Goal: Browse casually

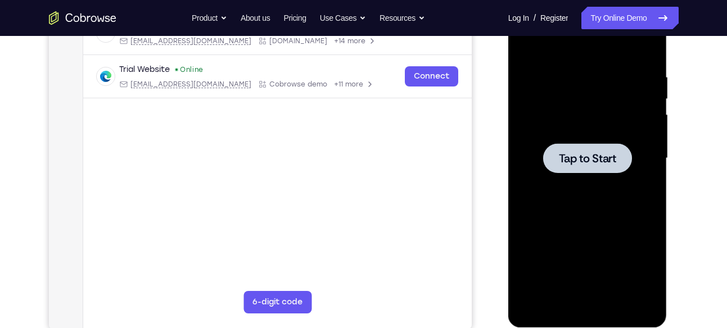
click at [597, 136] on div at bounding box center [588, 158] width 142 height 315
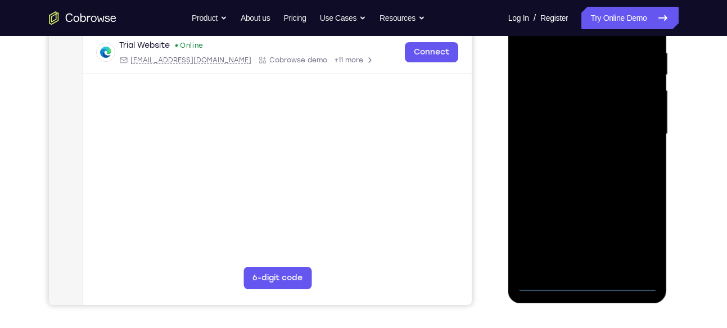
scroll to position [233, 0]
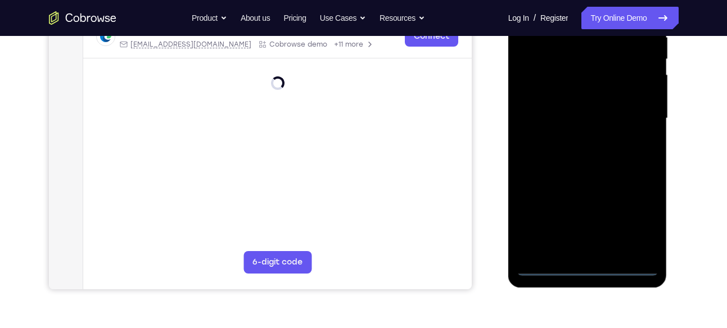
click at [586, 267] on div at bounding box center [588, 118] width 142 height 315
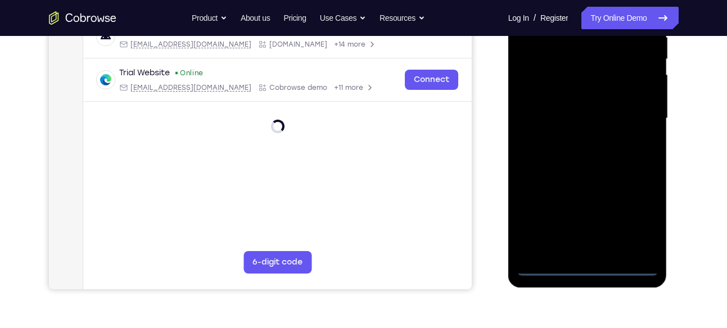
click at [632, 222] on div at bounding box center [588, 118] width 142 height 315
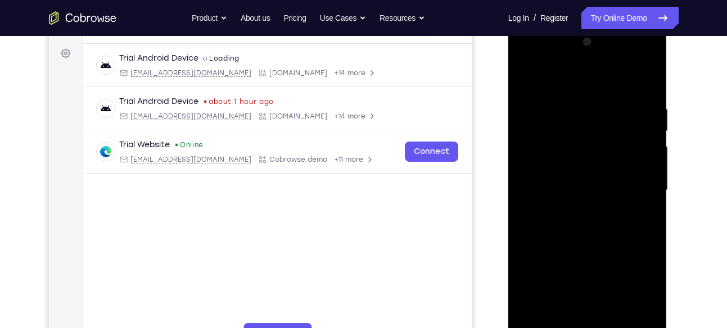
scroll to position [159, 0]
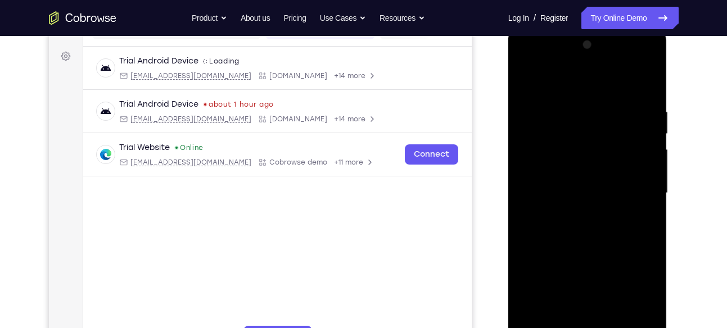
click at [527, 58] on div at bounding box center [588, 193] width 142 height 315
click at [638, 182] on div at bounding box center [588, 193] width 142 height 315
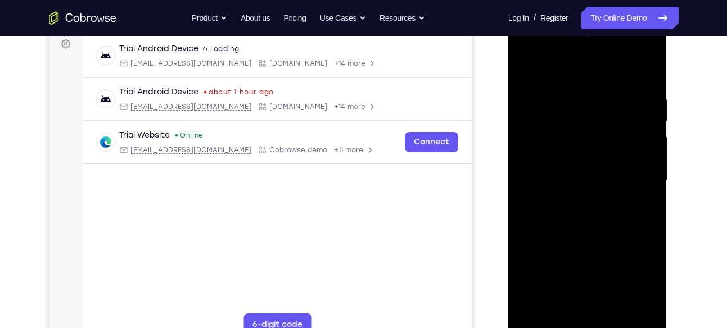
click at [574, 197] on div at bounding box center [588, 181] width 142 height 315
click at [560, 168] on div at bounding box center [588, 181] width 142 height 315
click at [545, 164] on div at bounding box center [588, 181] width 142 height 315
click at [651, 161] on div at bounding box center [588, 181] width 142 height 315
click at [591, 157] on div at bounding box center [588, 181] width 142 height 315
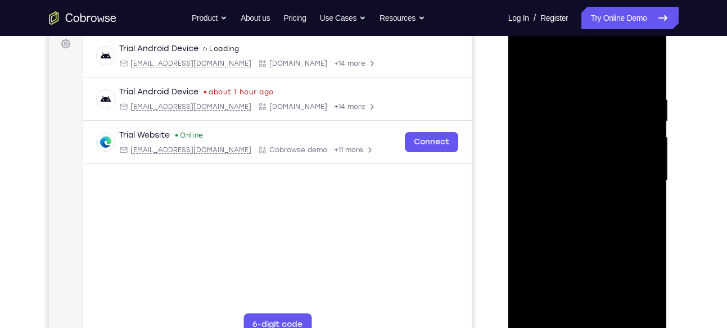
click at [577, 182] on div at bounding box center [588, 181] width 142 height 315
click at [558, 223] on div at bounding box center [588, 181] width 142 height 315
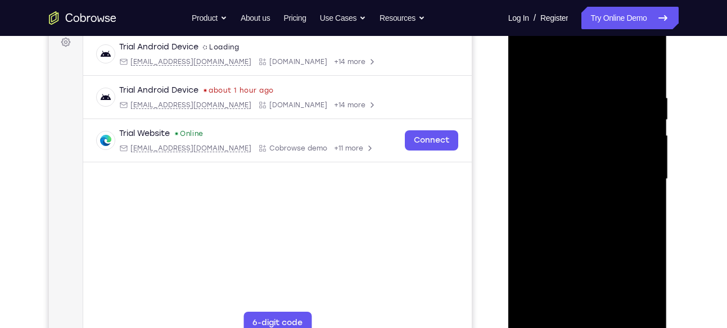
click at [647, 85] on div at bounding box center [588, 179] width 142 height 315
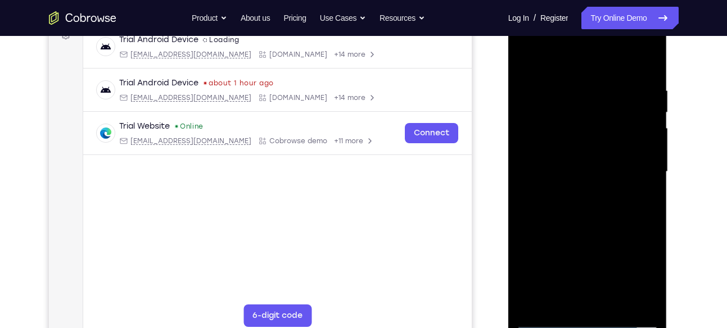
scroll to position [182, 0]
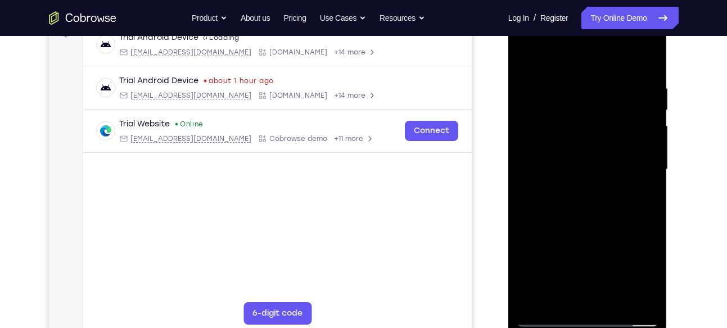
drag, startPoint x: 583, startPoint y: 224, endPoint x: 591, endPoint y: 143, distance: 82.0
click at [591, 143] on div at bounding box center [588, 169] width 142 height 315
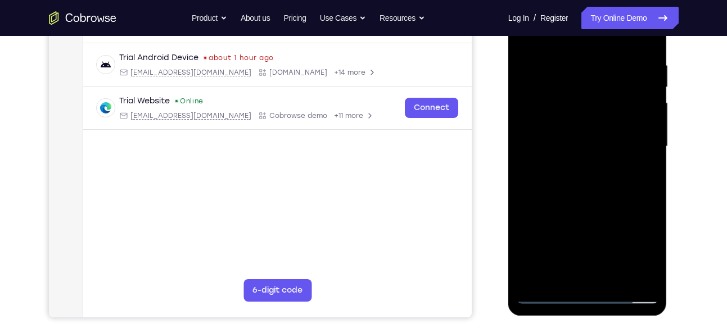
scroll to position [209, 0]
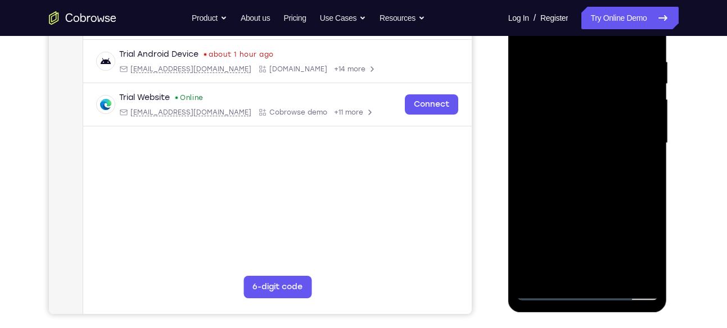
click at [651, 272] on div at bounding box center [588, 143] width 142 height 315
drag, startPoint x: 612, startPoint y: 236, endPoint x: 585, endPoint y: 92, distance: 146.4
click at [585, 92] on div at bounding box center [588, 143] width 142 height 315
drag, startPoint x: 613, startPoint y: 210, endPoint x: 612, endPoint y: 68, distance: 141.7
click at [612, 68] on div at bounding box center [588, 143] width 142 height 315
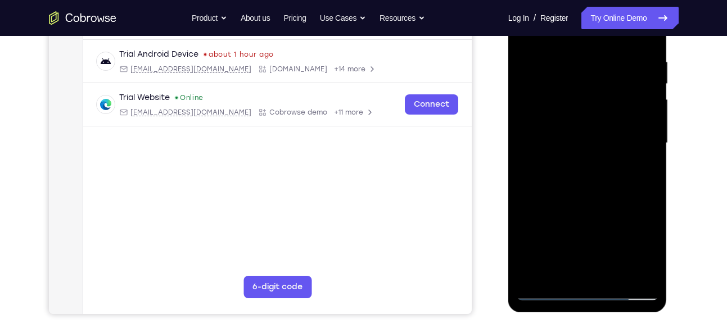
drag, startPoint x: 570, startPoint y: 180, endPoint x: 568, endPoint y: 154, distance: 26.5
click at [568, 154] on div at bounding box center [588, 143] width 142 height 315
drag, startPoint x: 569, startPoint y: 202, endPoint x: 596, endPoint y: 43, distance: 161.4
click at [596, 43] on div at bounding box center [588, 143] width 142 height 315
drag, startPoint x: 590, startPoint y: 232, endPoint x: 607, endPoint y: 39, distance: 194.1
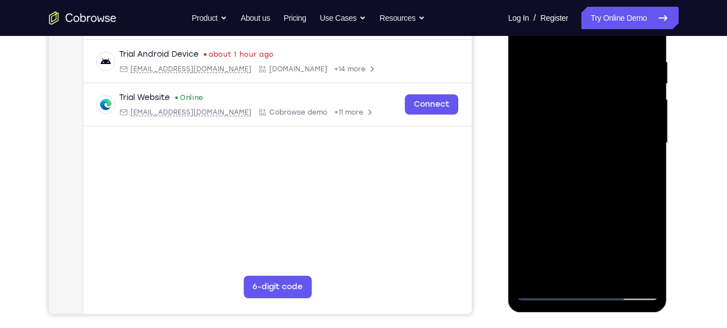
click at [607, 39] on div at bounding box center [588, 143] width 142 height 315
drag, startPoint x: 603, startPoint y: 213, endPoint x: 615, endPoint y: 128, distance: 86.3
click at [615, 128] on div at bounding box center [588, 143] width 142 height 315
click at [651, 146] on div at bounding box center [588, 143] width 142 height 315
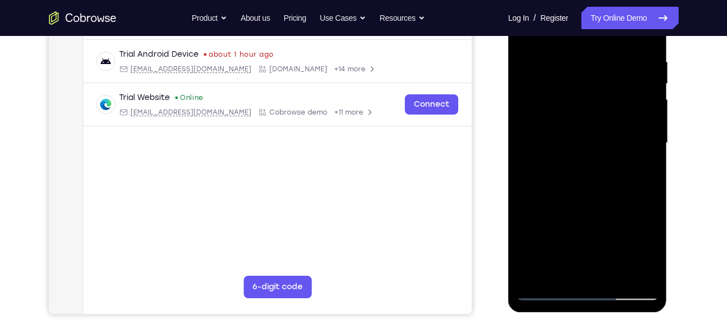
click at [651, 146] on div at bounding box center [588, 143] width 142 height 315
drag, startPoint x: 611, startPoint y: 211, endPoint x: 610, endPoint y: 86, distance: 125.4
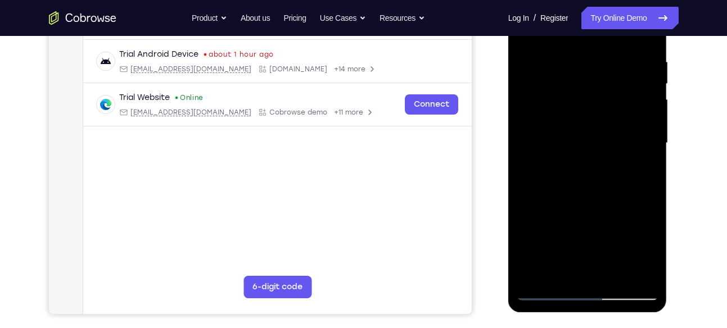
click at [610, 86] on div at bounding box center [588, 143] width 142 height 315
drag, startPoint x: 610, startPoint y: 236, endPoint x: 612, endPoint y: 106, distance: 129.3
click at [612, 106] on div at bounding box center [588, 143] width 142 height 315
drag, startPoint x: 615, startPoint y: 197, endPoint x: 626, endPoint y: 55, distance: 142.7
click at [626, 55] on div at bounding box center [588, 143] width 142 height 315
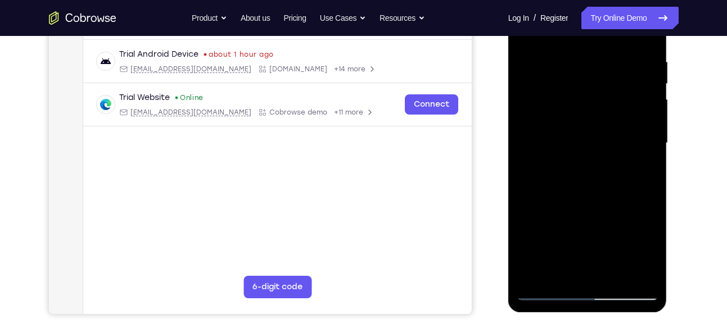
drag, startPoint x: 616, startPoint y: 207, endPoint x: 613, endPoint y: 116, distance: 91.1
click at [613, 116] on div at bounding box center [588, 143] width 142 height 315
click at [649, 145] on div at bounding box center [588, 143] width 142 height 315
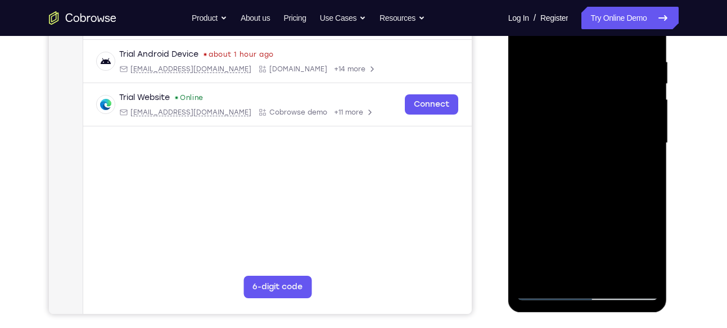
drag, startPoint x: 624, startPoint y: 198, endPoint x: 627, endPoint y: 18, distance: 180.0
click at [627, 18] on div at bounding box center [588, 143] width 142 height 315
drag, startPoint x: 608, startPoint y: 202, endPoint x: 617, endPoint y: 22, distance: 180.1
click at [617, 22] on div at bounding box center [588, 143] width 142 height 315
drag, startPoint x: 616, startPoint y: 224, endPoint x: 612, endPoint y: 75, distance: 149.1
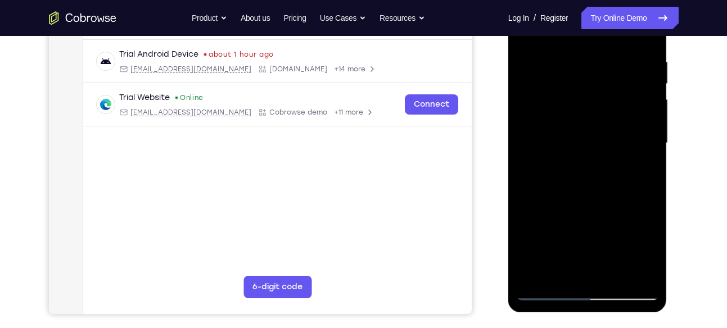
click at [612, 75] on div at bounding box center [588, 143] width 142 height 315
drag, startPoint x: 616, startPoint y: 94, endPoint x: 616, endPoint y: 108, distance: 14.1
click at [616, 108] on div at bounding box center [588, 143] width 142 height 315
